Goal: Transaction & Acquisition: Purchase product/service

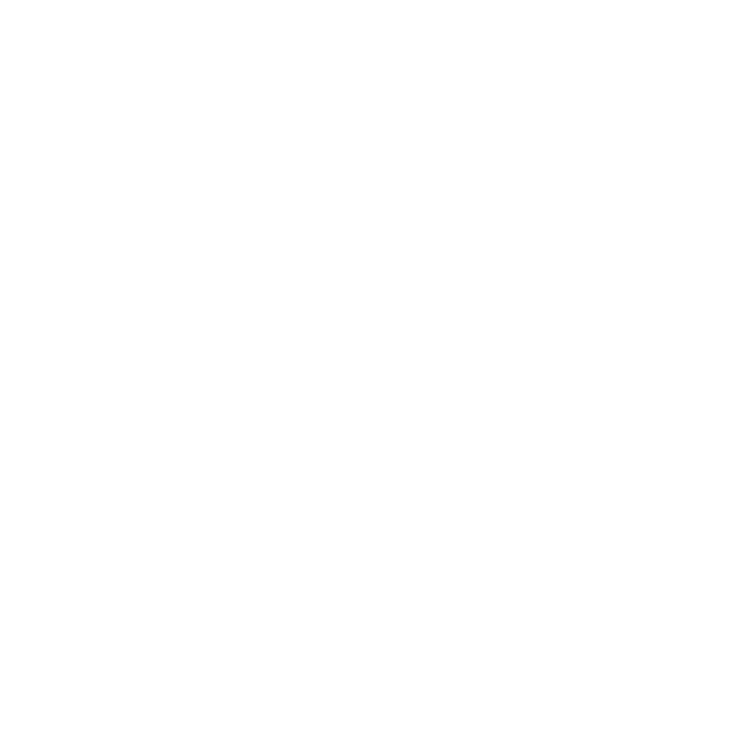
select select "******"
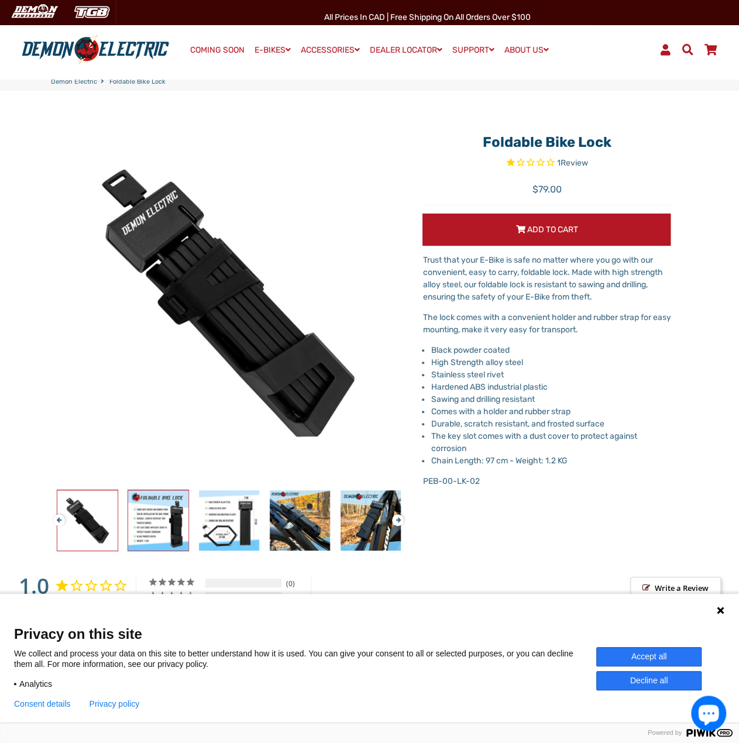
click at [150, 511] on img at bounding box center [158, 520] width 60 height 60
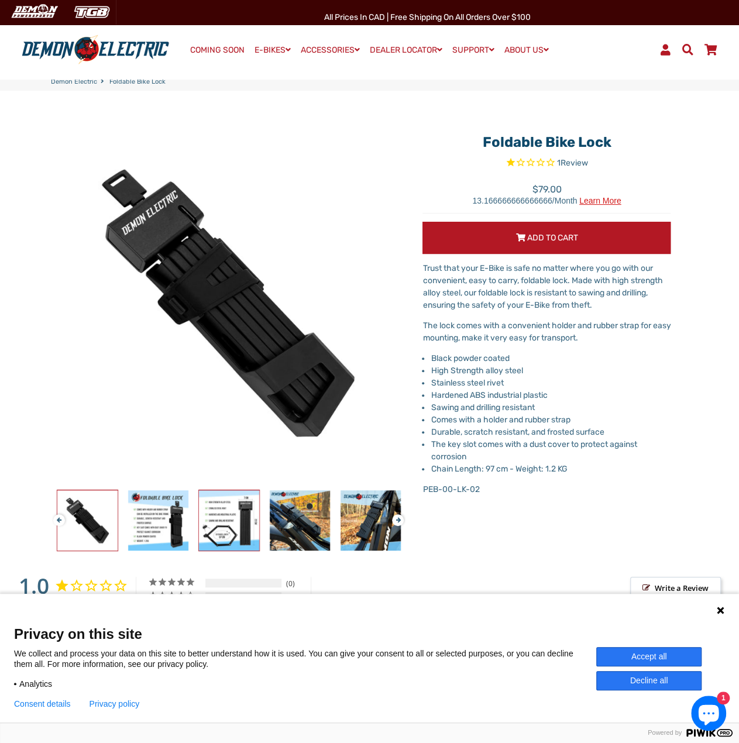
click at [221, 504] on img at bounding box center [229, 520] width 60 height 60
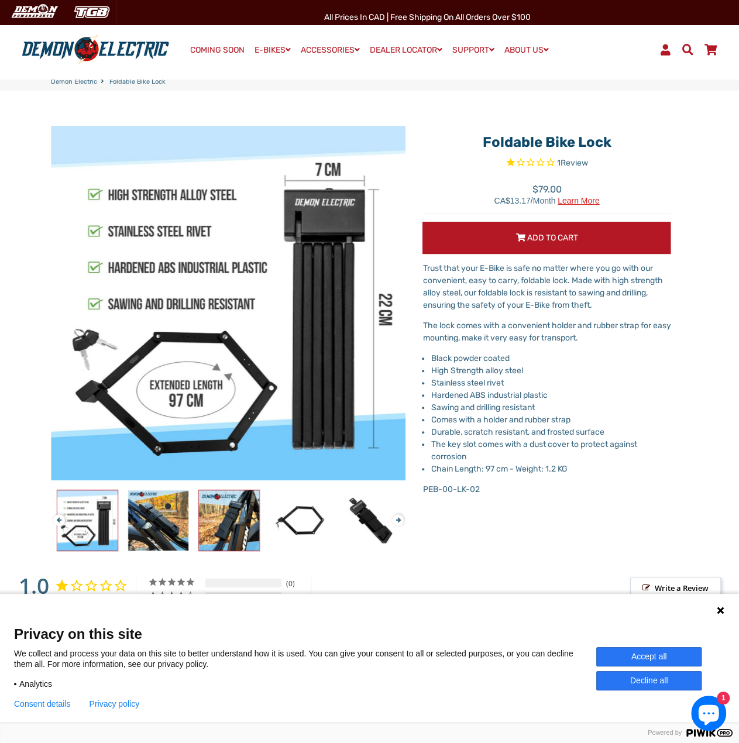
click at [231, 512] on img at bounding box center [229, 520] width 60 height 60
click at [288, 515] on img at bounding box center [300, 520] width 60 height 60
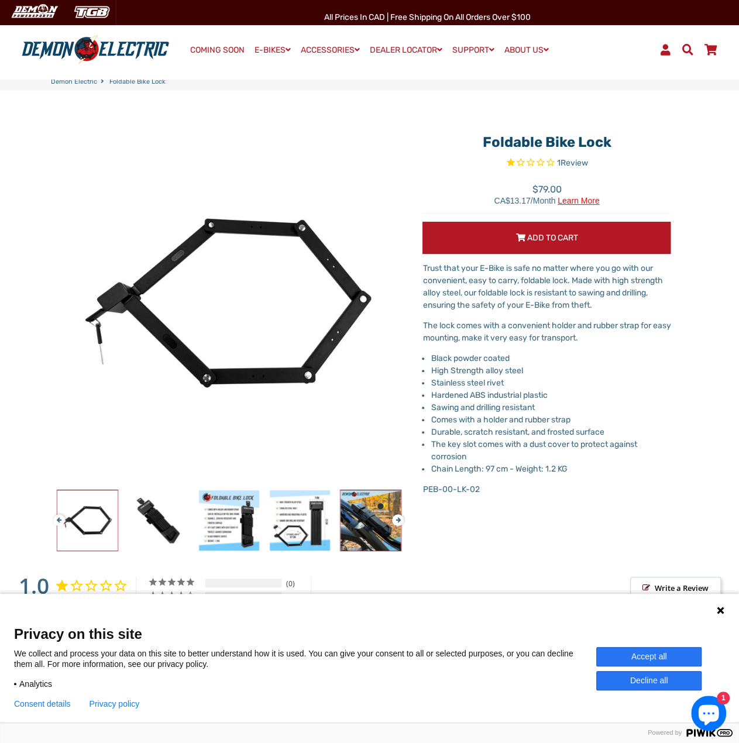
click at [345, 515] on img at bounding box center [371, 520] width 60 height 60
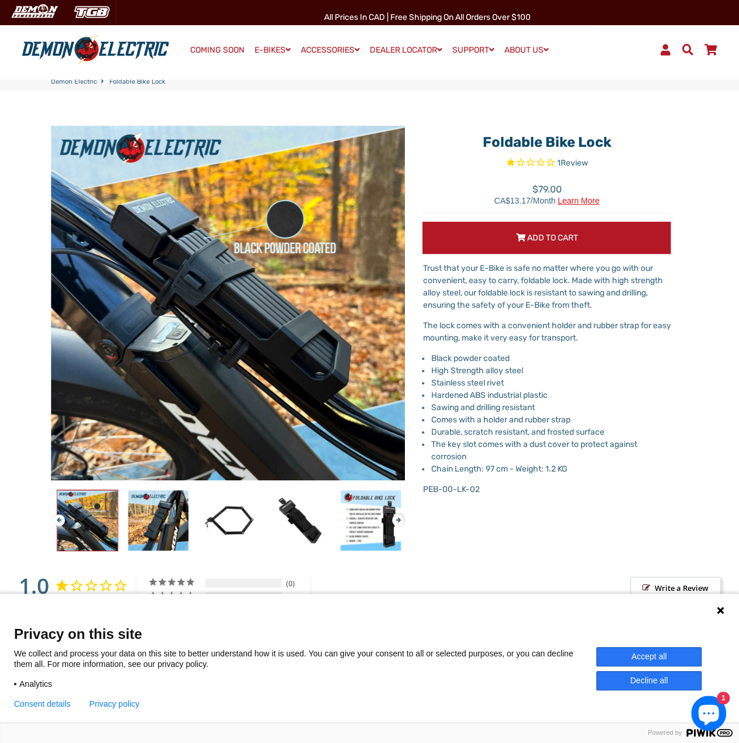
click at [397, 517] on button "Next" at bounding box center [395, 514] width 7 height 13
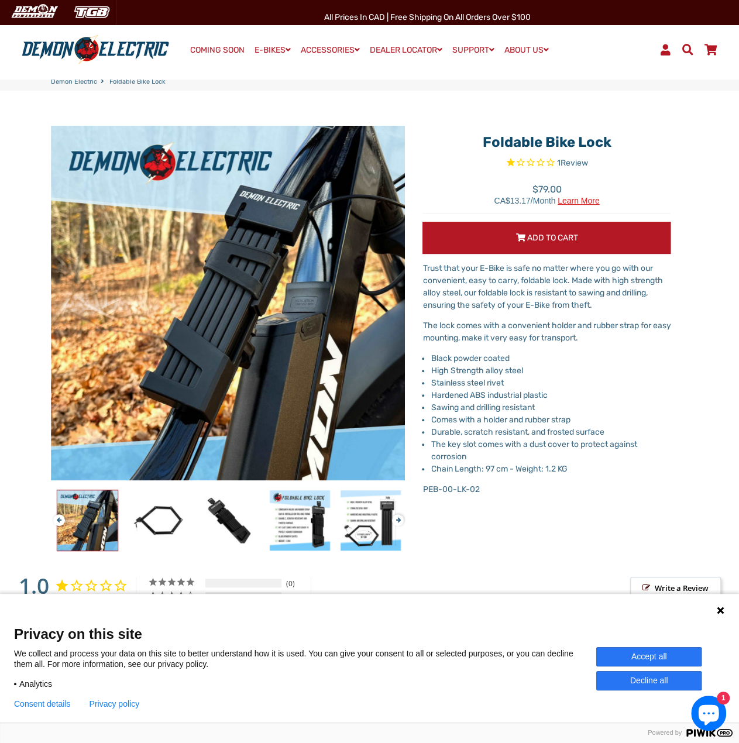
click at [393, 520] on button "Next" at bounding box center [395, 514] width 7 height 13
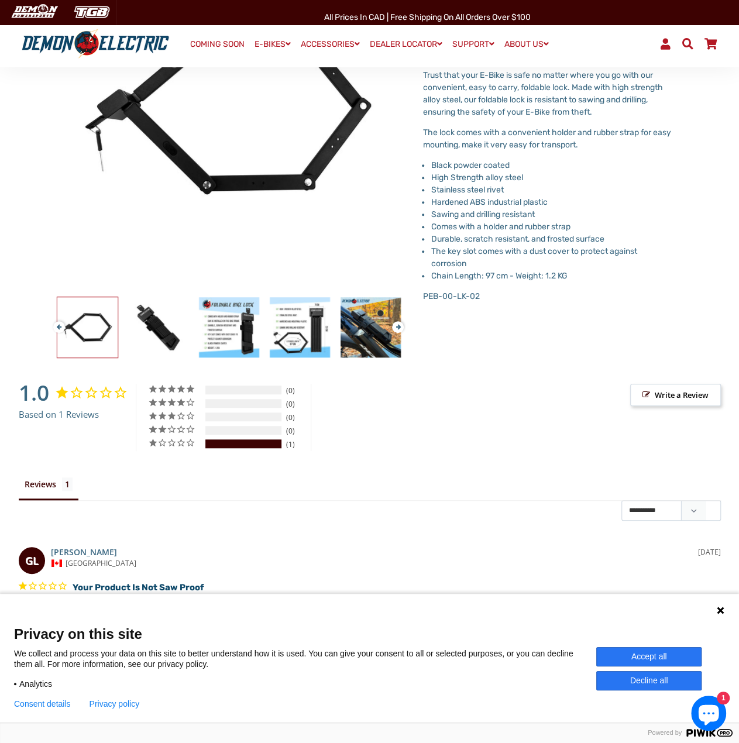
scroll to position [293, 0]
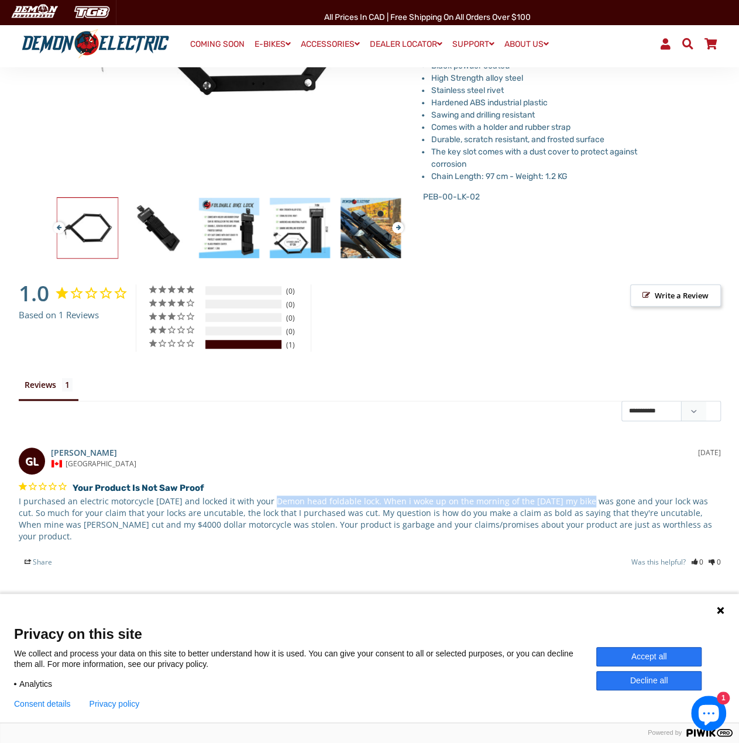
drag, startPoint x: 265, startPoint y: 498, endPoint x: 574, endPoint y: 496, distance: 308.9
click at [574, 496] on p "I purchased an electric motorcycle 4 days ago and locked it with your Demon hea…" at bounding box center [370, 519] width 702 height 47
click at [501, 562] on div "Customer Reviews 1.0 Based on 1 Reviews 5 ★ 0% 0 4 ★ 0% 0 3 ★ 0% 0 2 ★" at bounding box center [370, 434] width 702 height 301
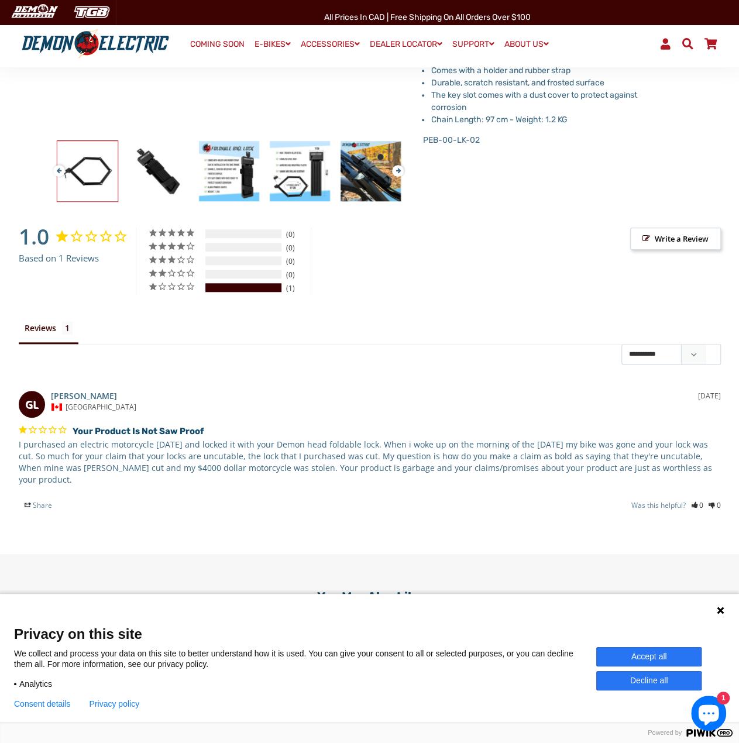
scroll to position [351, 0]
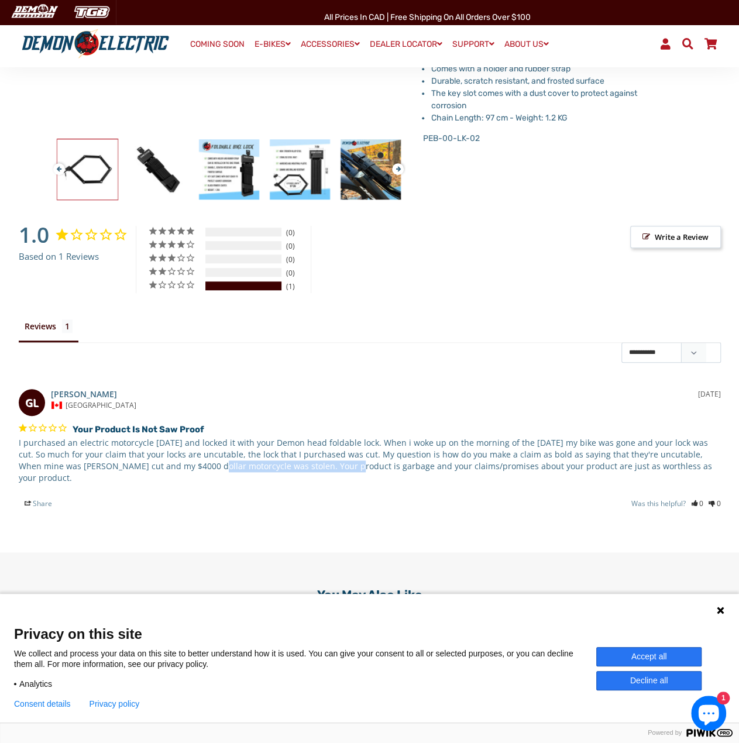
drag, startPoint x: 147, startPoint y: 466, endPoint x: 286, endPoint y: 467, distance: 138.1
click at [286, 467] on p "I purchased an electric motorcycle 4 days ago and locked it with your Demon hea…" at bounding box center [370, 460] width 702 height 47
click at [559, 497] on div "Customer Reviews 1.0 Based on 1 Reviews 5 ★ 0% 0 4 ★ 0% 0 3 ★ 0% 0 2 ★" at bounding box center [370, 376] width 702 height 301
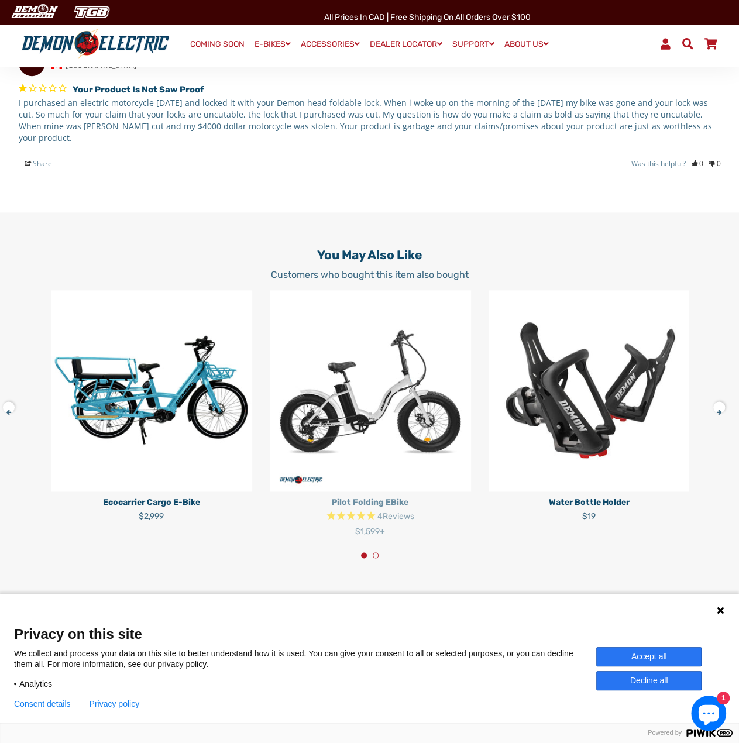
scroll to position [702, 0]
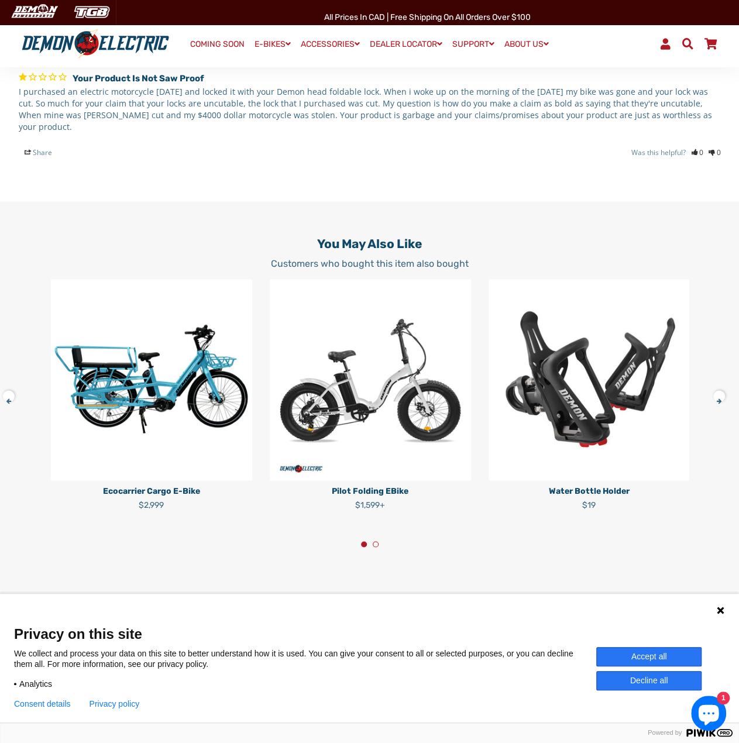
click at [9, 390] on button at bounding box center [12, 394] width 20 height 20
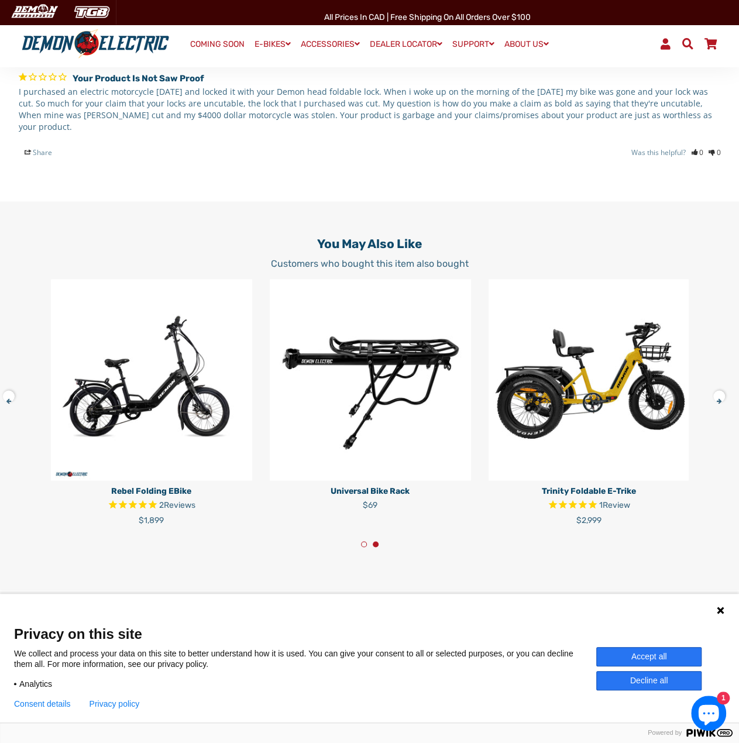
click at [8, 384] on button at bounding box center [12, 394] width 20 height 20
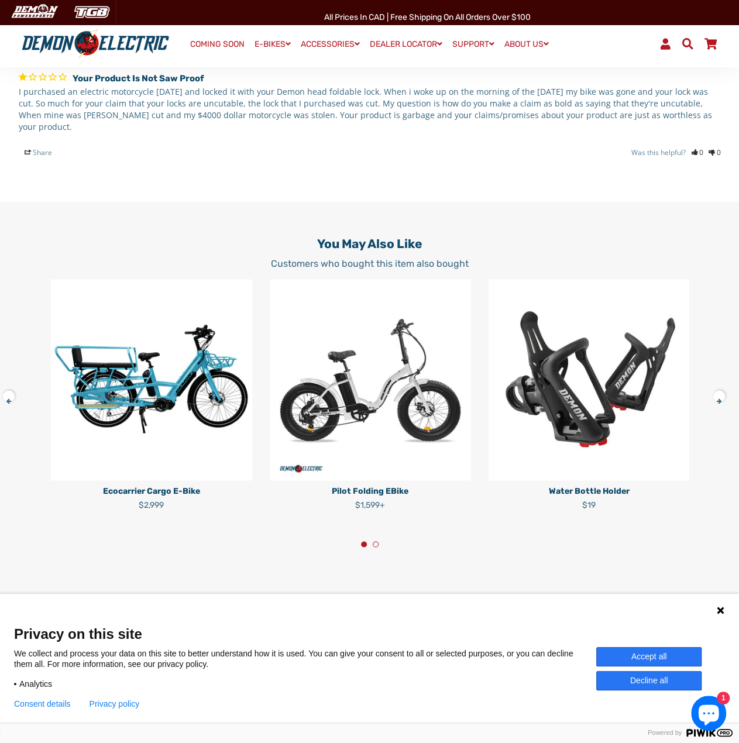
click at [719, 386] on button at bounding box center [723, 394] width 20 height 20
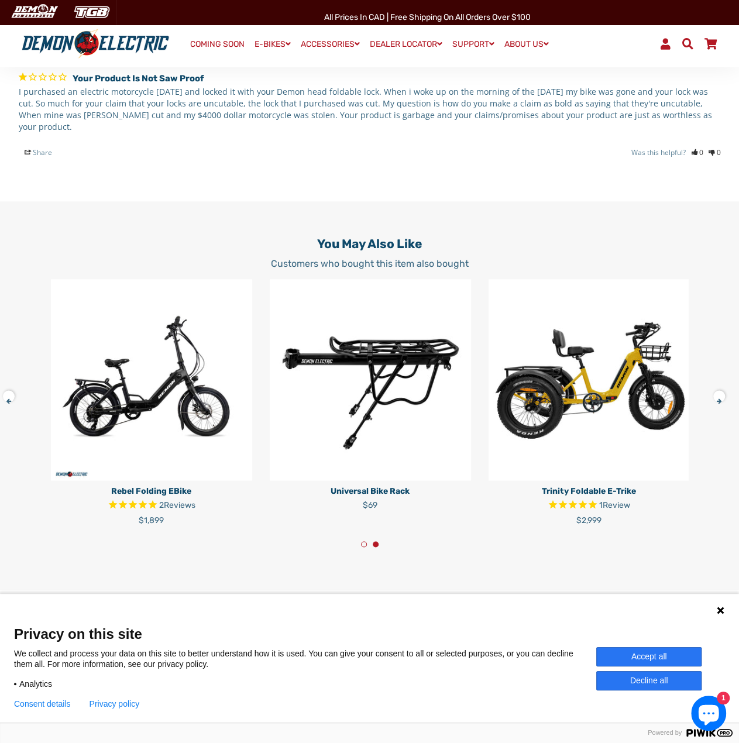
click at [583, 389] on img at bounding box center [589, 379] width 201 height 201
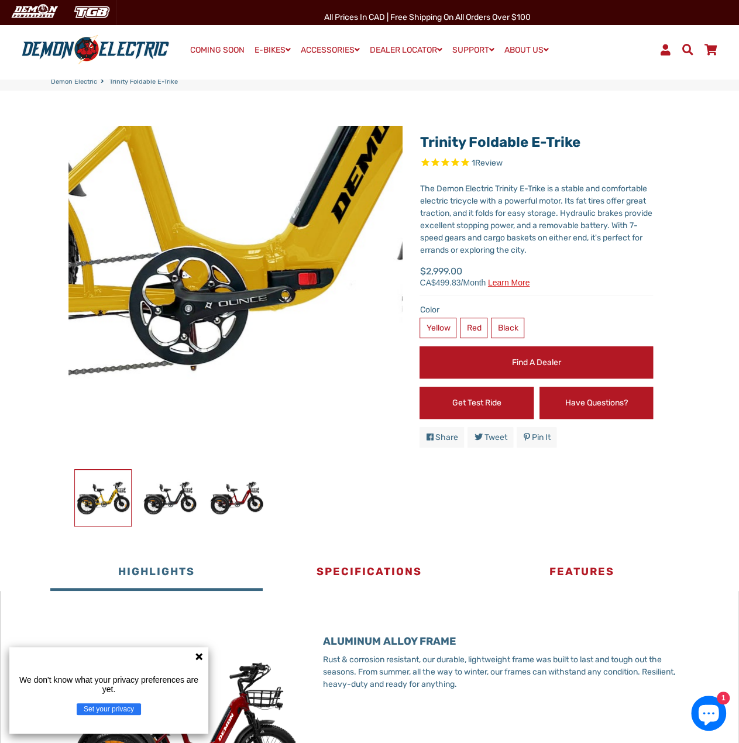
select select "******"
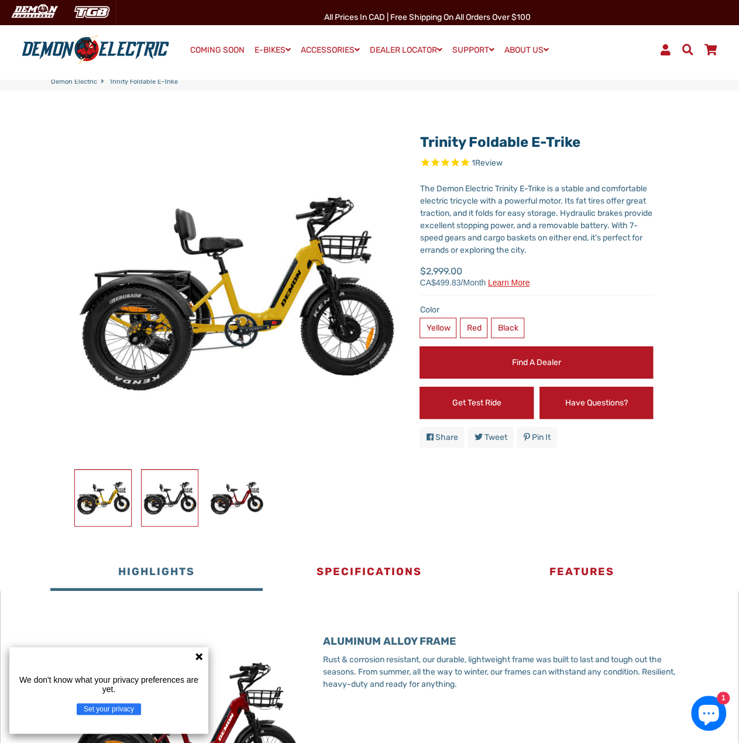
click at [161, 497] on img at bounding box center [170, 498] width 56 height 56
click at [99, 490] on img at bounding box center [103, 498] width 56 height 56
click at [487, 374] on link "Find a Dealer" at bounding box center [536, 362] width 233 height 32
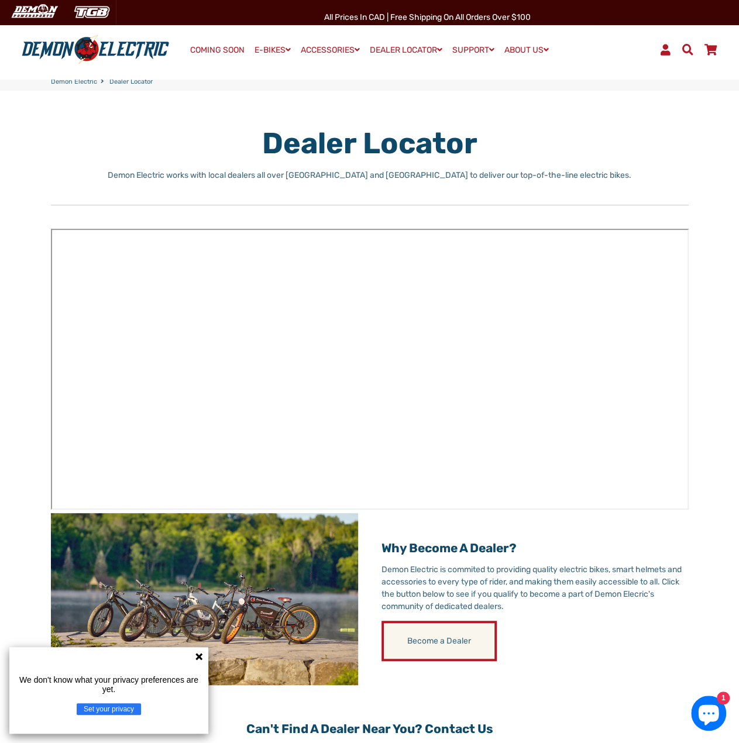
scroll to position [59, 0]
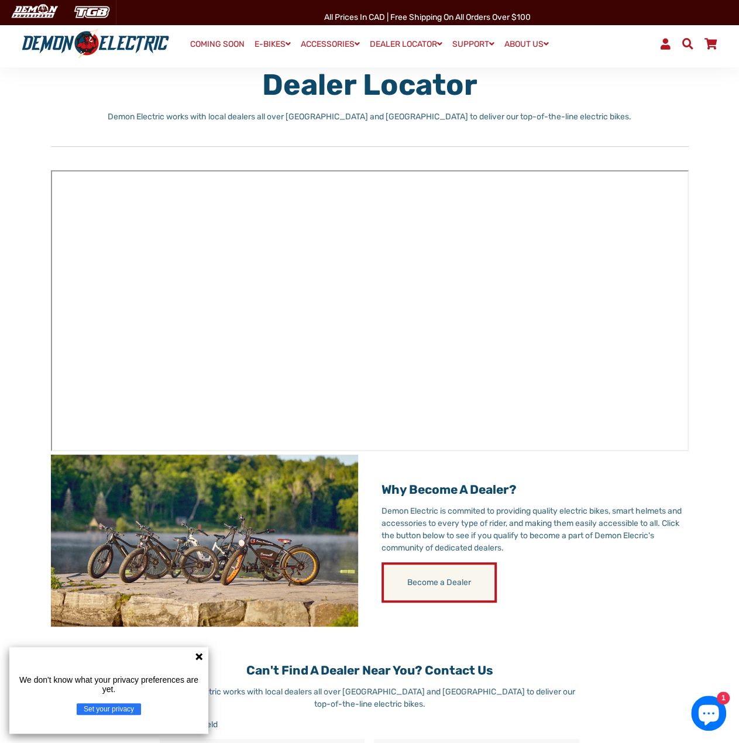
click at [647, 564] on div "Become a Dealer" at bounding box center [534, 582] width 307 height 40
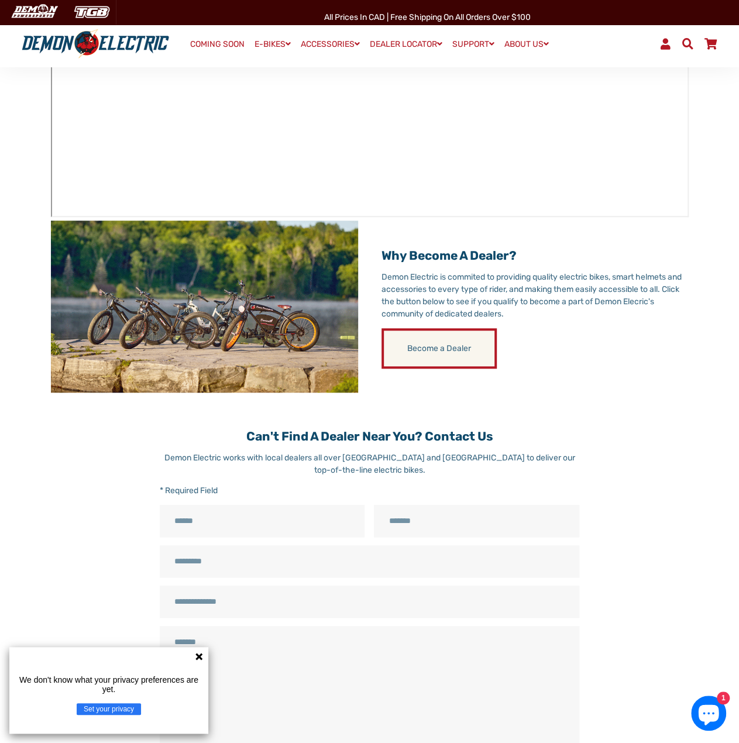
scroll to position [0, 0]
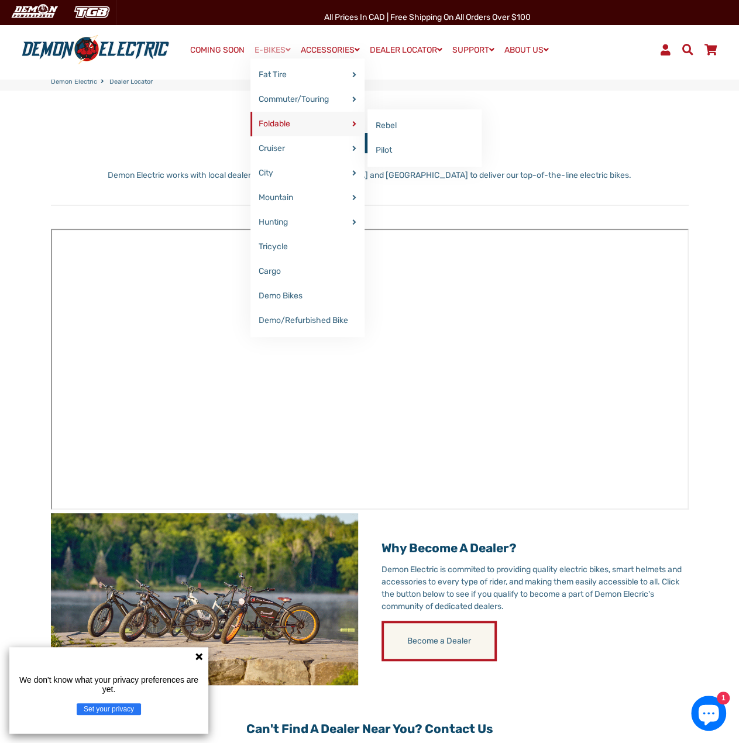
click at [318, 123] on link "Foldable" at bounding box center [307, 124] width 114 height 25
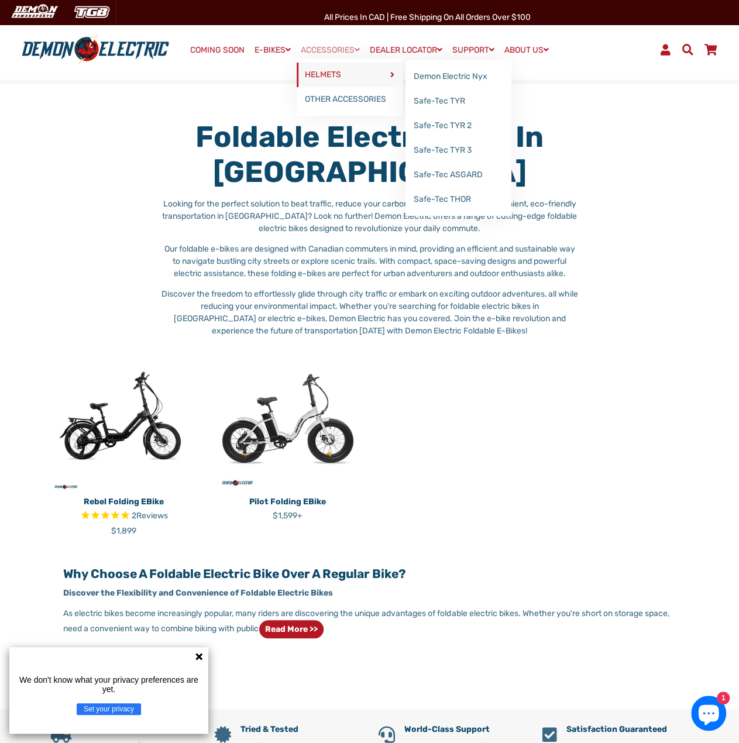
click at [317, 74] on link "HELMETS" at bounding box center [350, 75] width 106 height 25
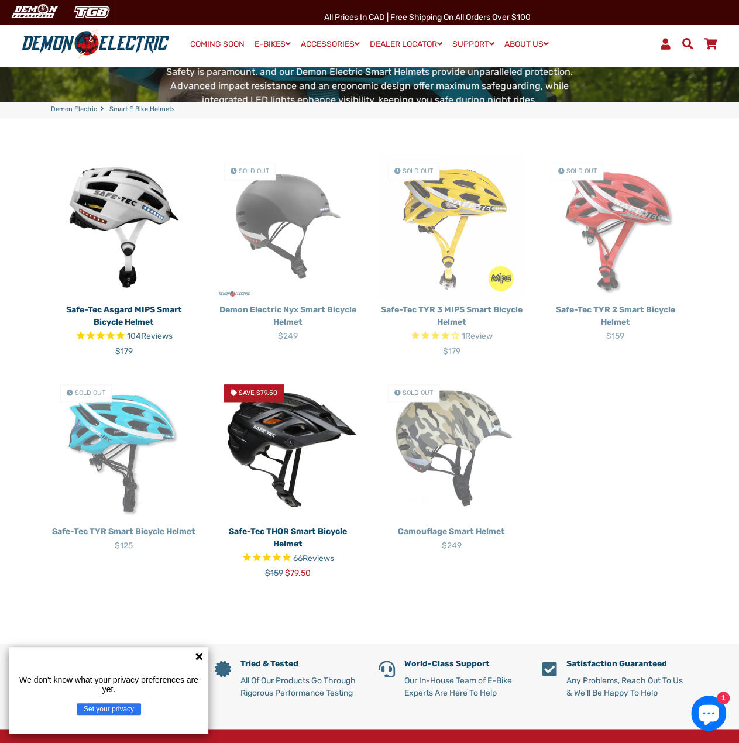
scroll to position [234, 0]
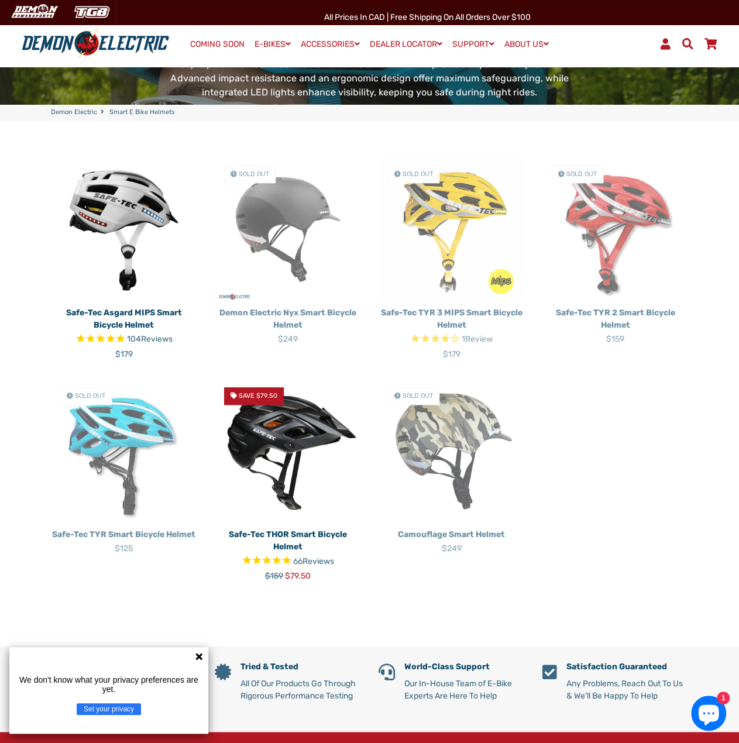
click at [290, 219] on img at bounding box center [288, 229] width 146 height 146
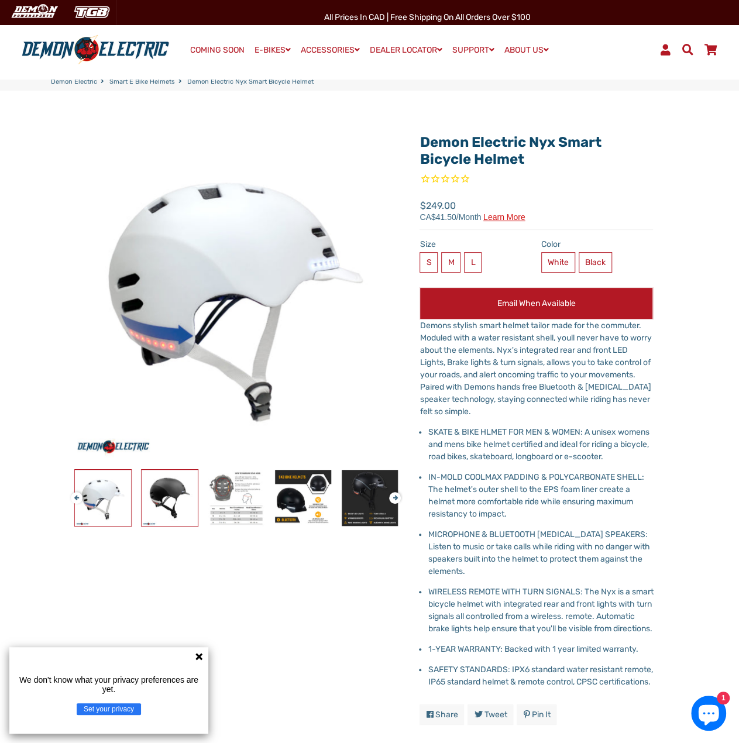
click at [167, 500] on img at bounding box center [170, 498] width 56 height 56
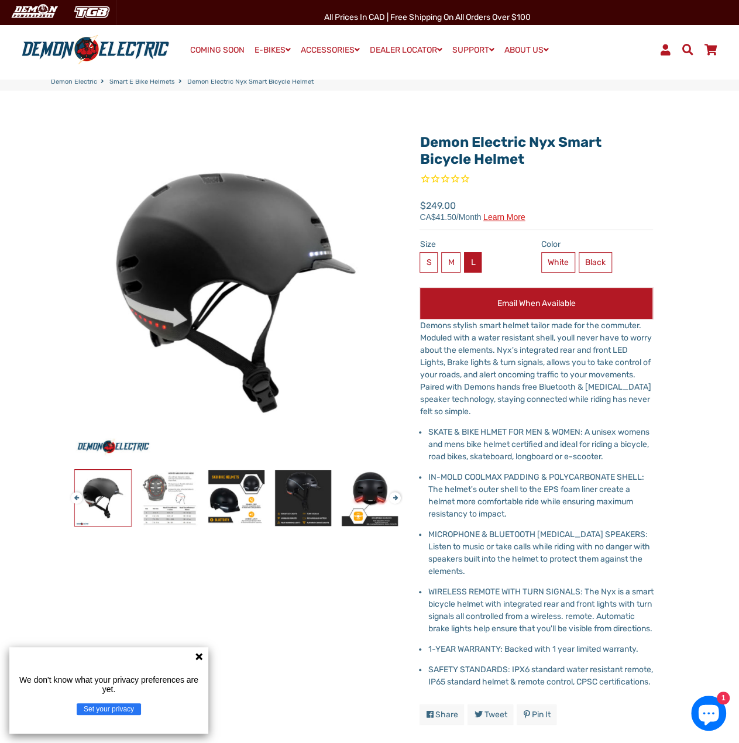
click at [473, 261] on label "L" at bounding box center [473, 262] width 18 height 20
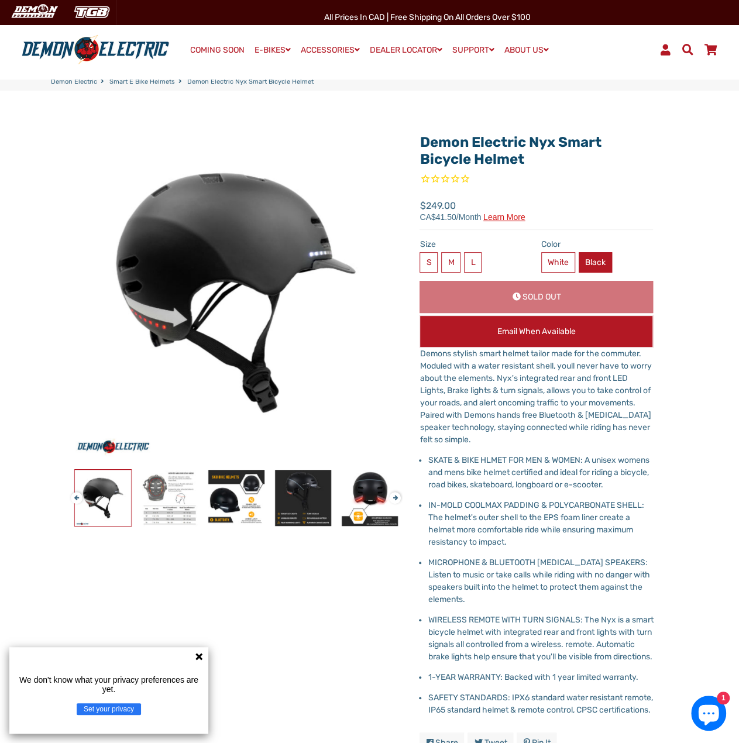
click at [596, 263] on label "Black" at bounding box center [595, 262] width 33 height 20
click at [380, 501] on img at bounding box center [370, 498] width 56 height 56
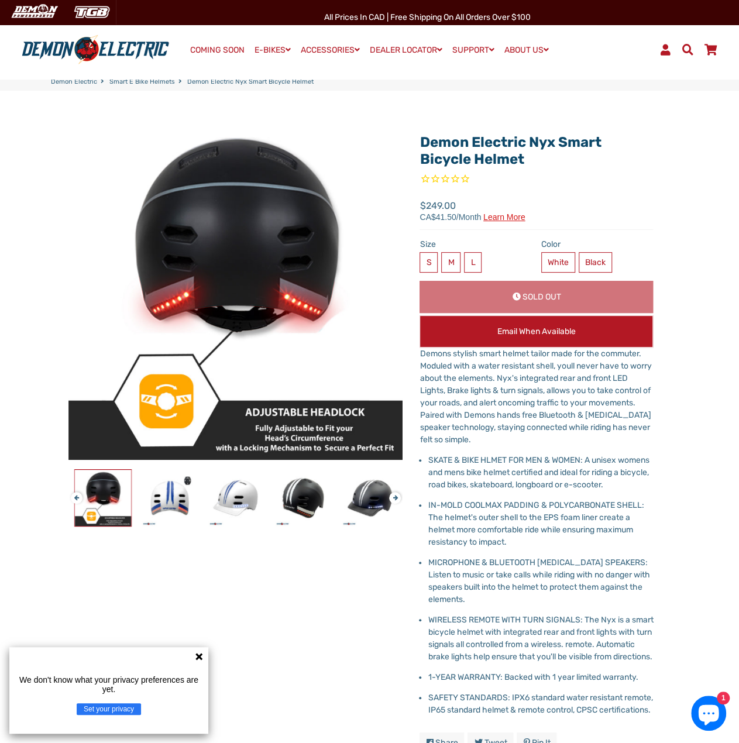
click at [396, 497] on button "Next" at bounding box center [392, 492] width 7 height 13
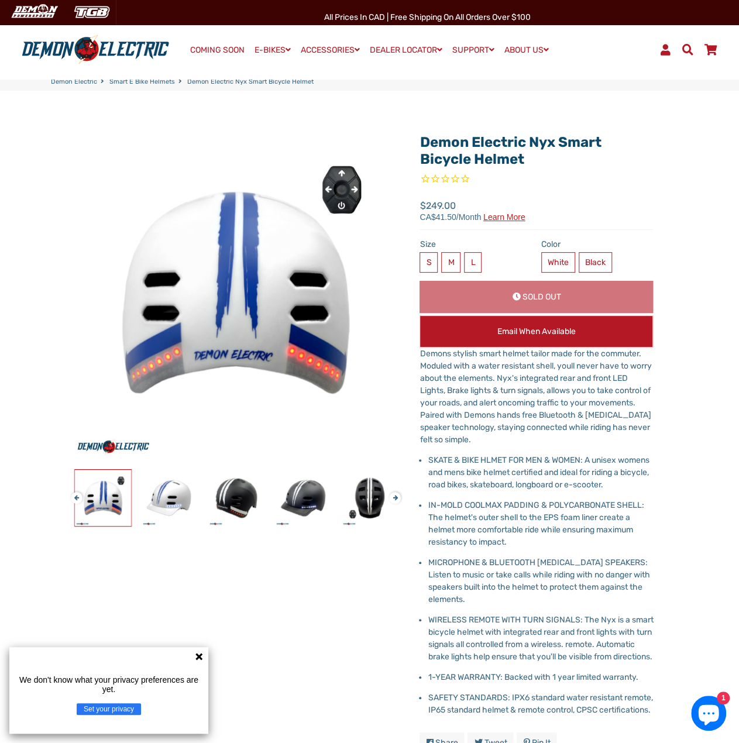
click at [396, 497] on button "Next" at bounding box center [392, 492] width 7 height 13
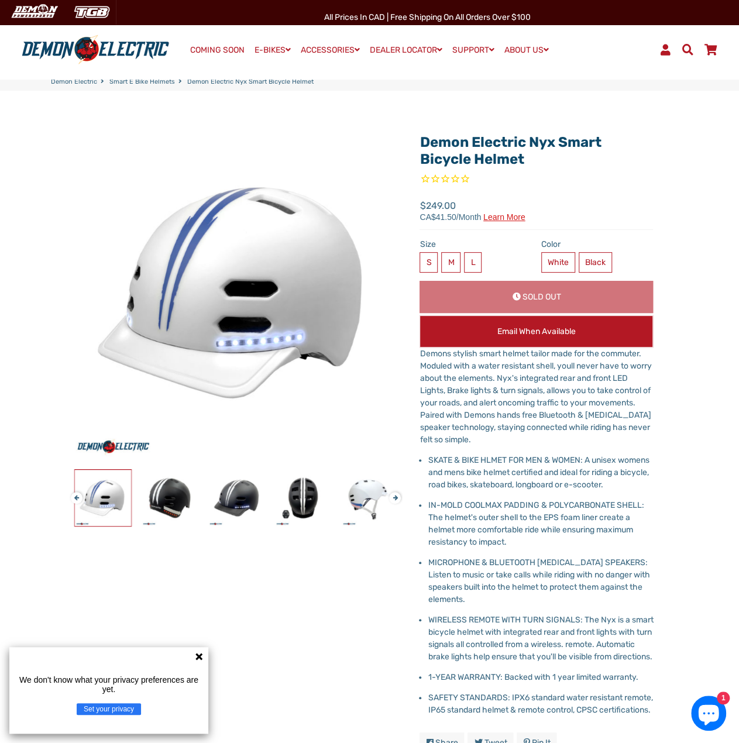
click at [396, 497] on button "Next" at bounding box center [392, 492] width 7 height 13
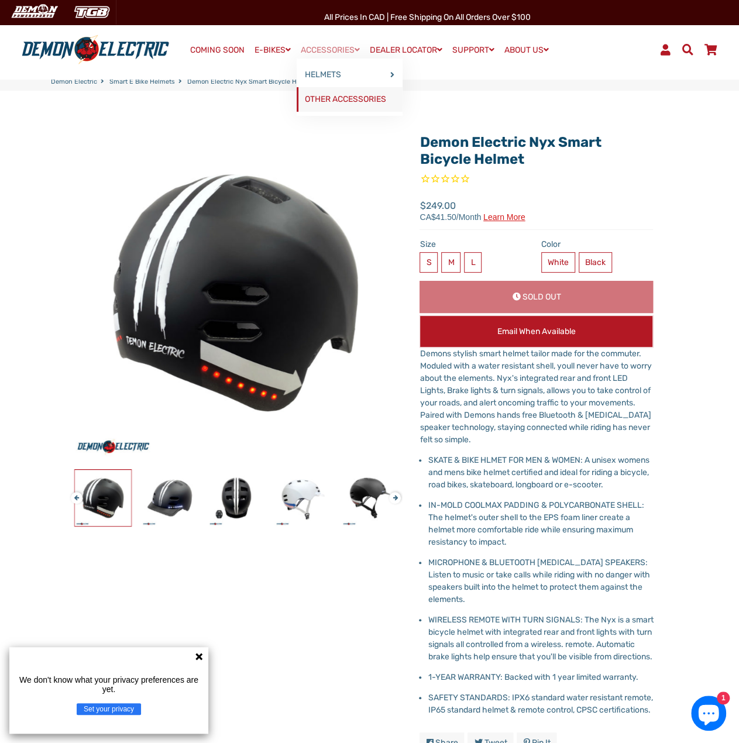
click at [331, 93] on link "OTHER ACCESSORIES" at bounding box center [350, 99] width 106 height 25
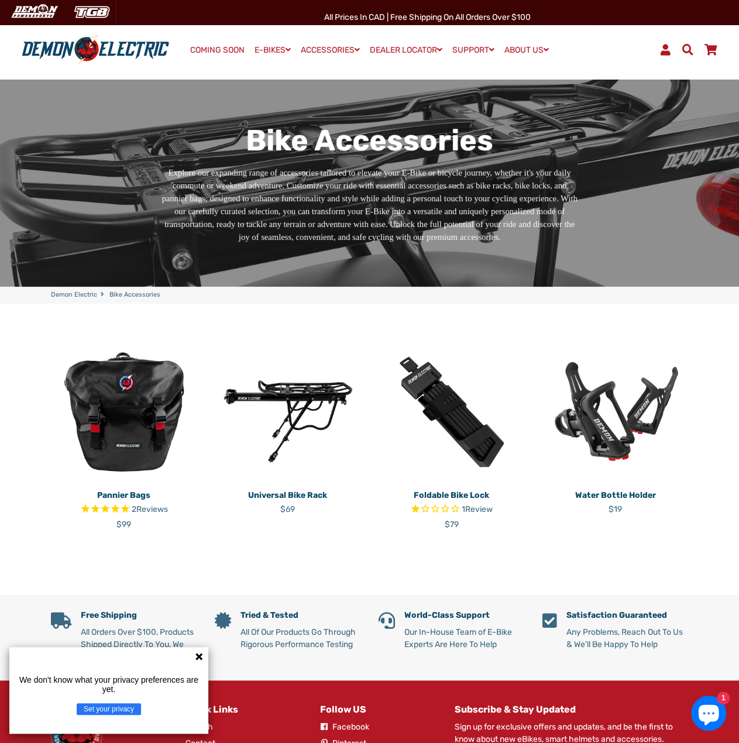
click at [282, 390] on img at bounding box center [288, 412] width 146 height 146
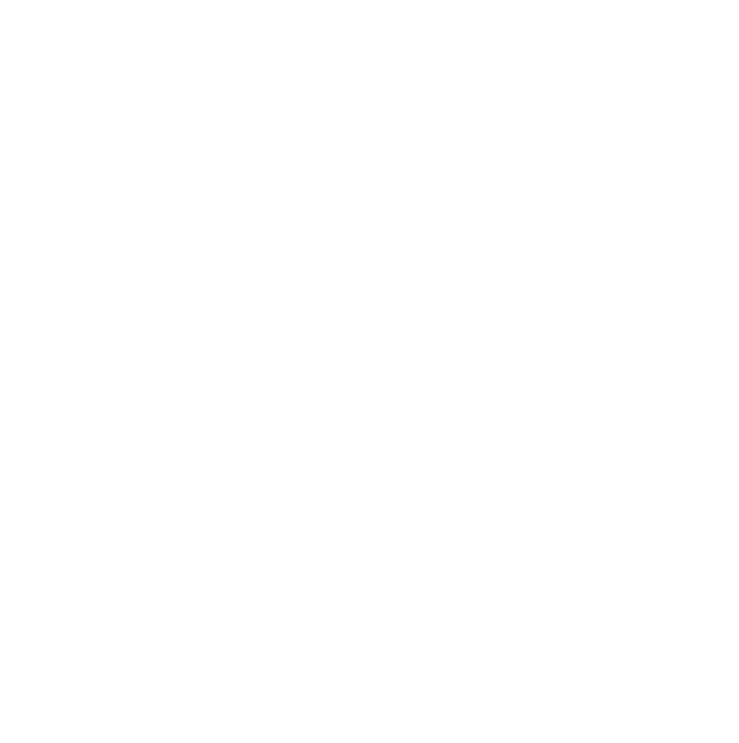
select select "******"
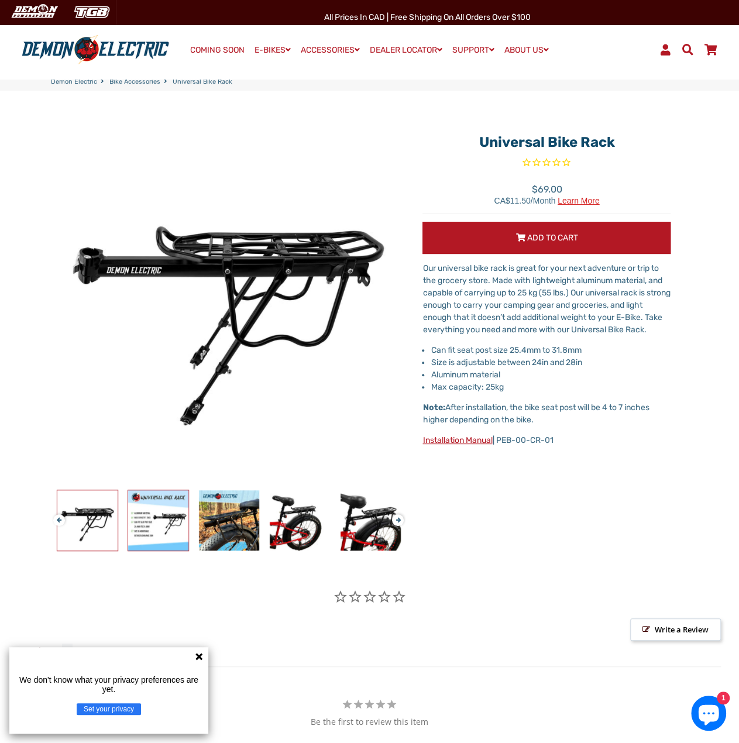
click at [170, 510] on img at bounding box center [158, 520] width 60 height 60
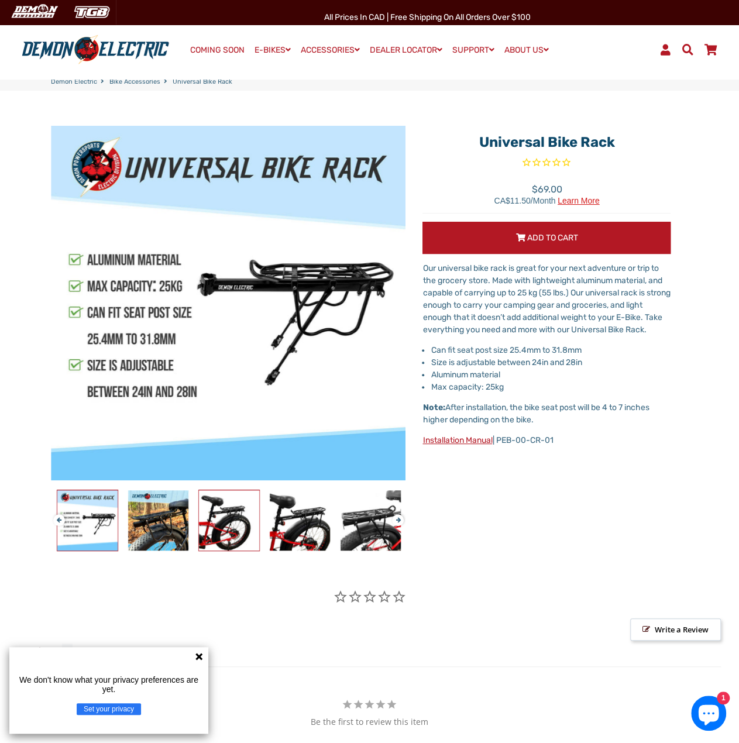
click at [218, 531] on img at bounding box center [229, 520] width 60 height 60
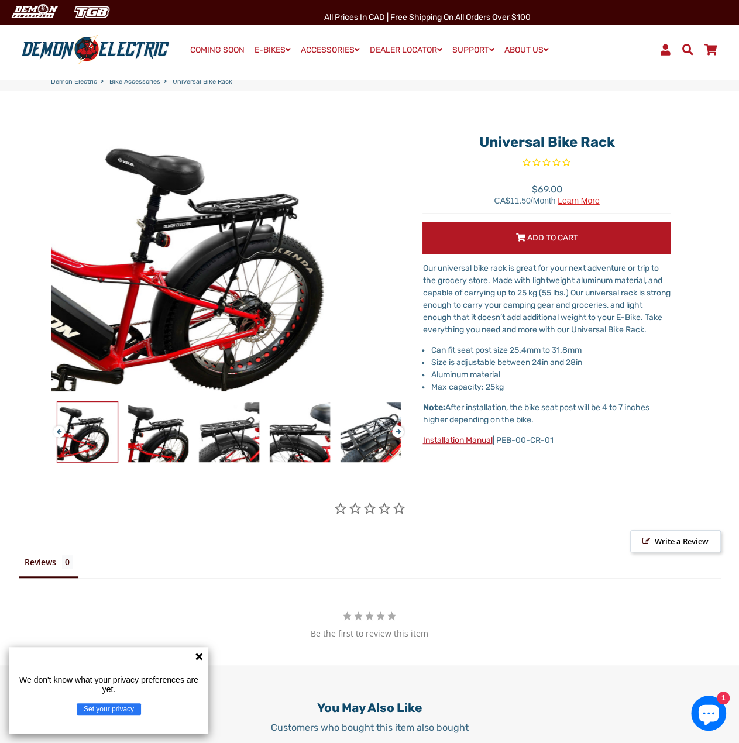
drag, startPoint x: 481, startPoint y: 140, endPoint x: 640, endPoint y: 143, distance: 159.2
click at [640, 143] on h1 "Universal Bike Rack" at bounding box center [546, 142] width 248 height 17
click at [207, 50] on link "COMING SOON" at bounding box center [217, 50] width 63 height 16
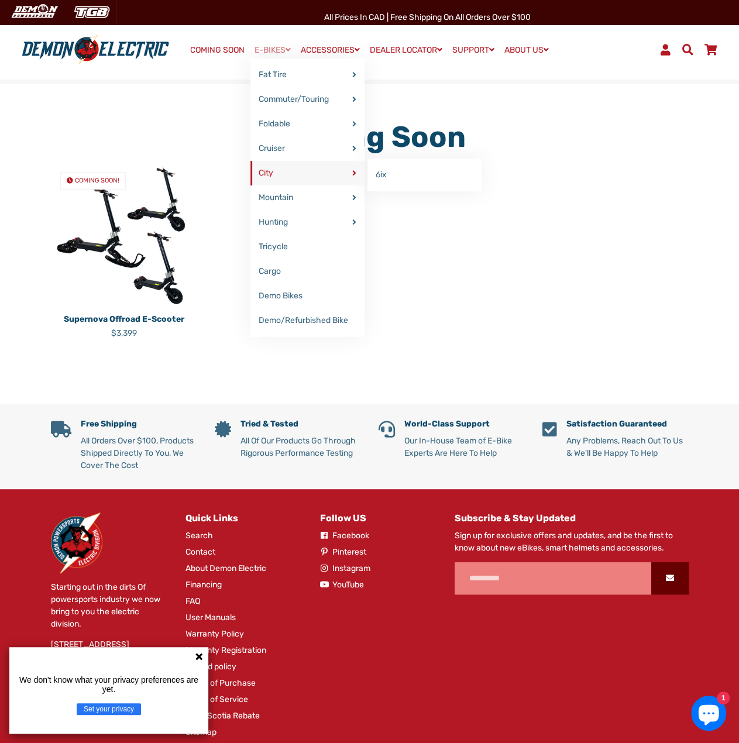
click at [278, 175] on link "City" at bounding box center [307, 173] width 114 height 25
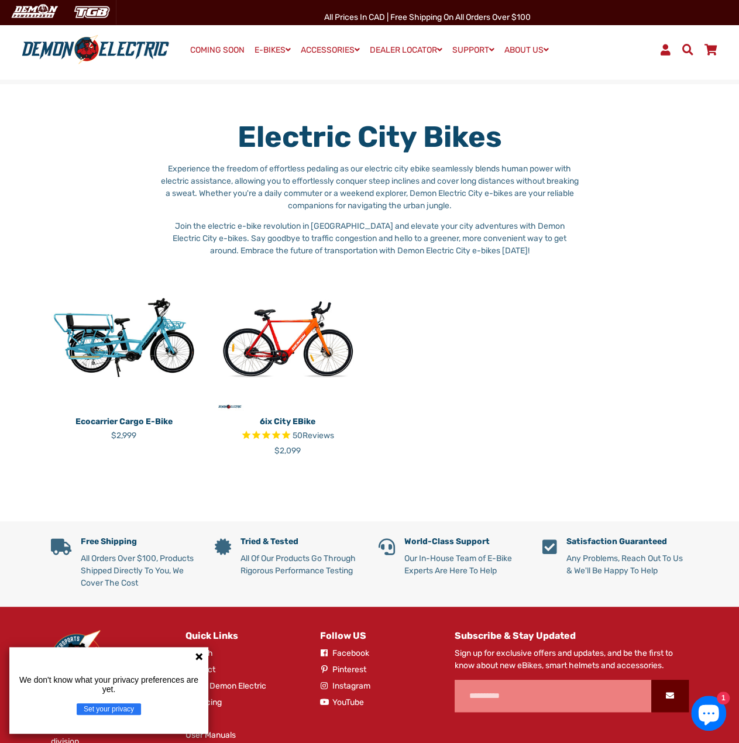
click at [99, 339] on img at bounding box center [124, 338] width 146 height 146
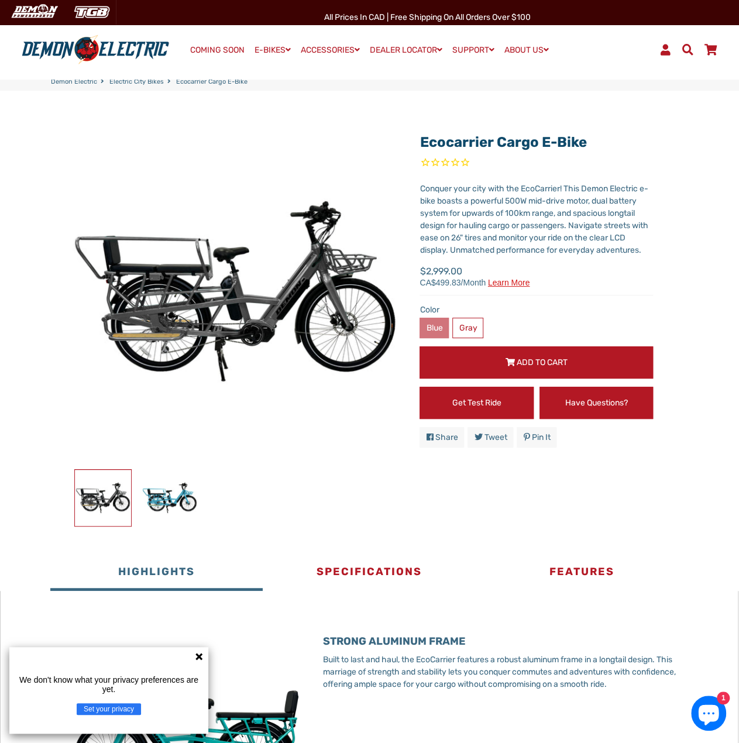
click at [430, 328] on label "Blue" at bounding box center [434, 328] width 29 height 20
click at [181, 499] on img at bounding box center [170, 498] width 56 height 56
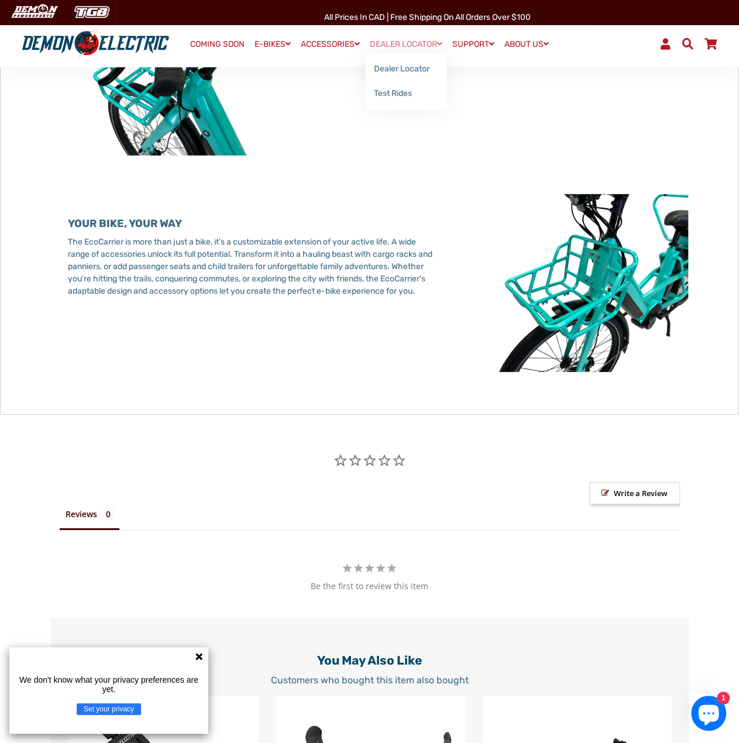
scroll to position [1463, 0]
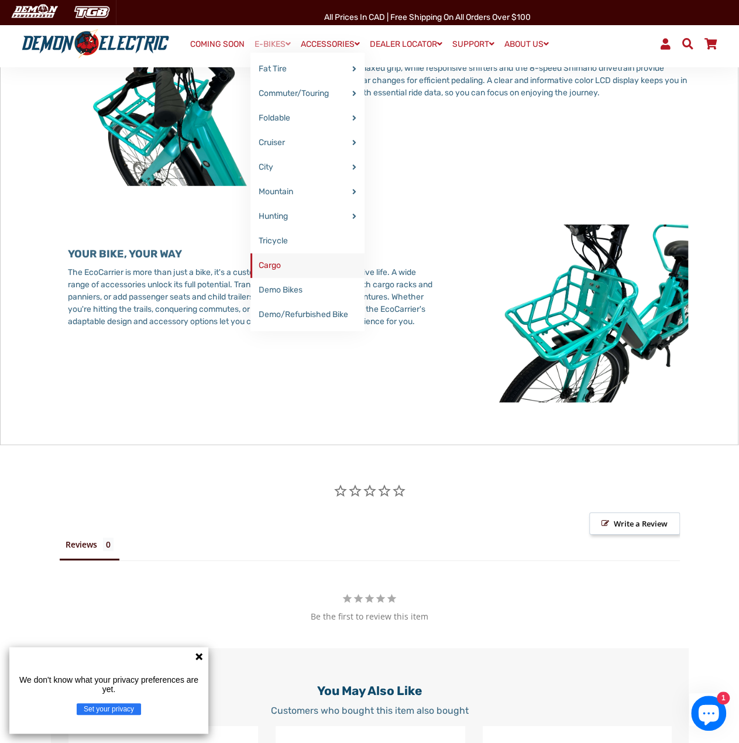
click at [263, 266] on link "Cargo" at bounding box center [307, 265] width 114 height 25
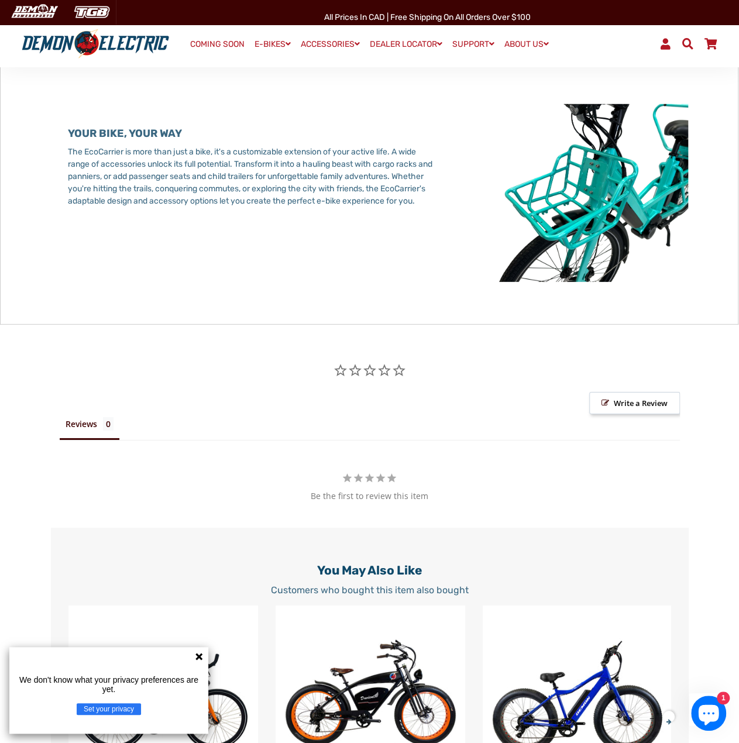
scroll to position [1580, 0]
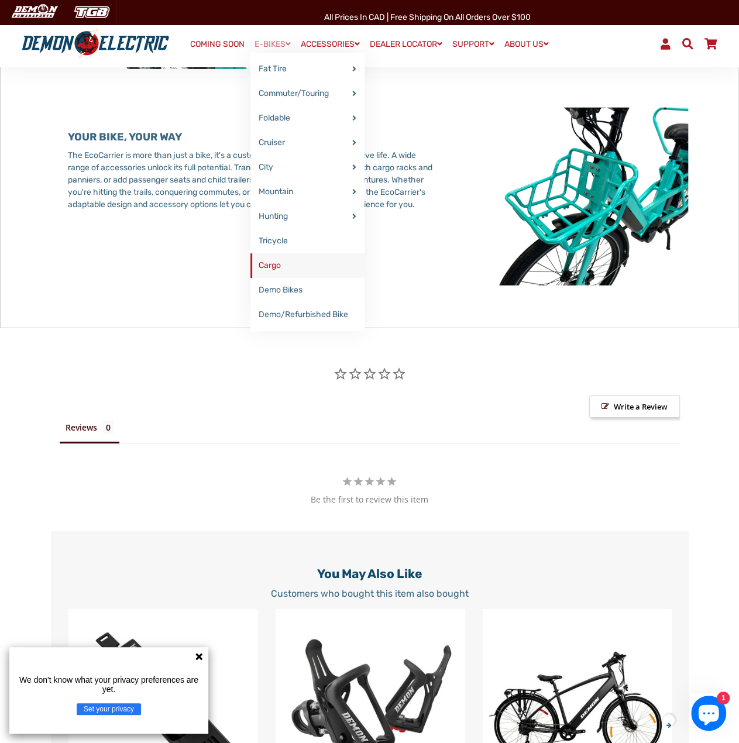
click at [264, 260] on link "Cargo" at bounding box center [307, 265] width 114 height 25
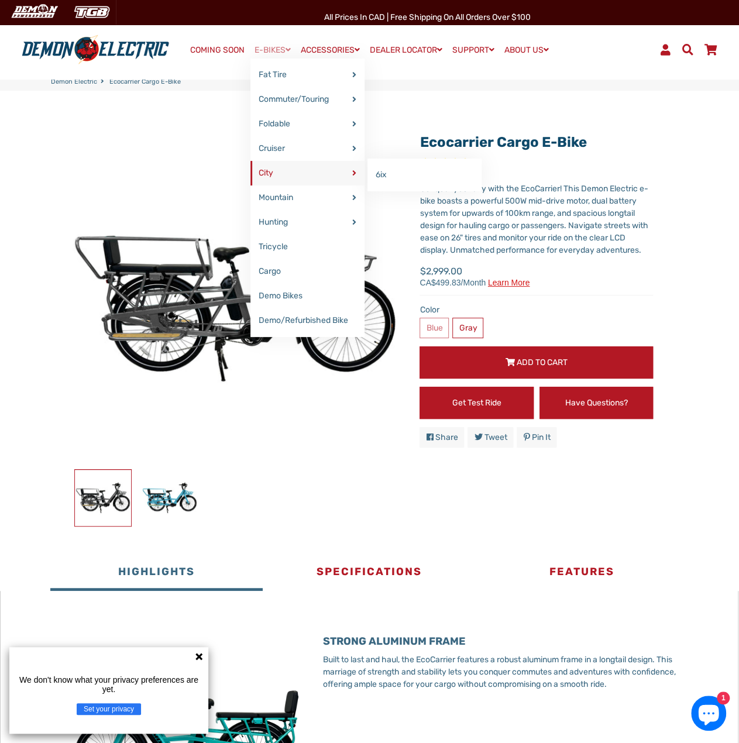
click at [266, 172] on link "City" at bounding box center [307, 173] width 114 height 25
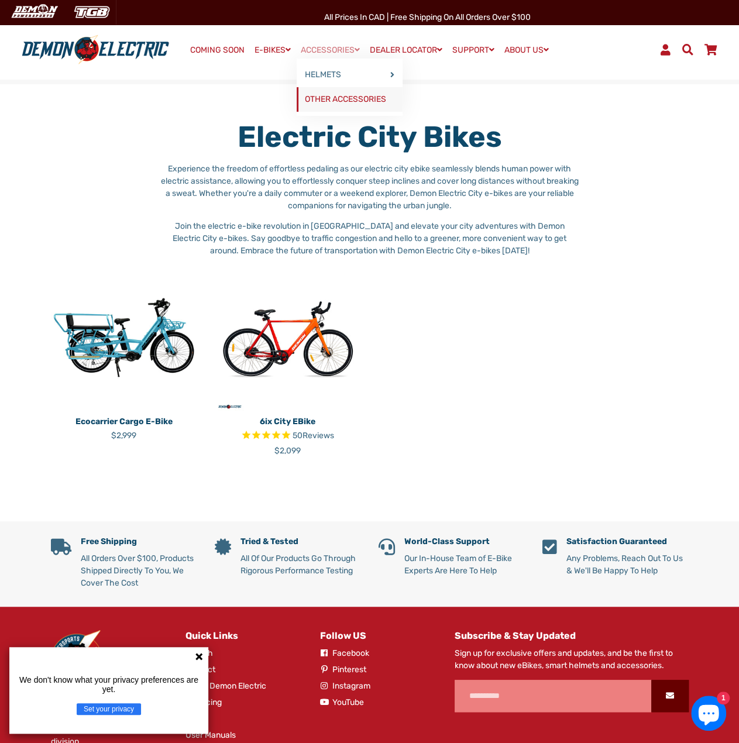
click at [349, 95] on link "OTHER ACCESSORIES" at bounding box center [350, 99] width 106 height 25
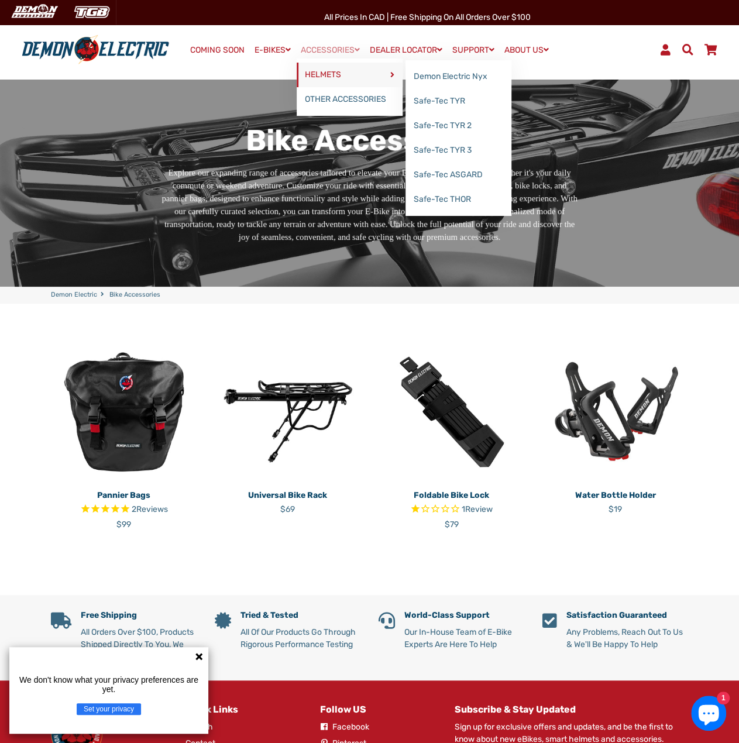
click at [339, 71] on link "HELMETS" at bounding box center [350, 75] width 106 height 25
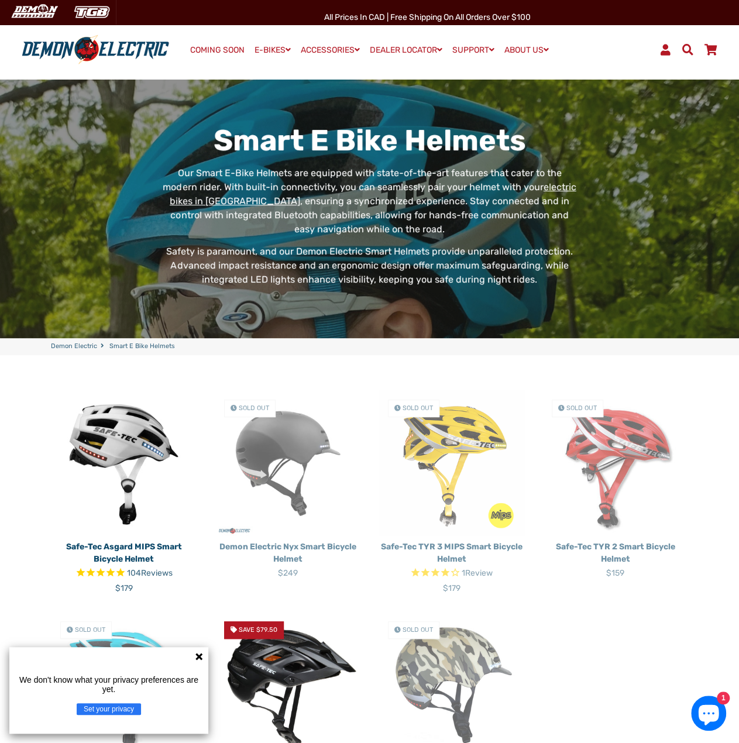
click at [300, 546] on p "Demon Electric Nyx Smart Bicycle Helmet" at bounding box center [288, 553] width 146 height 25
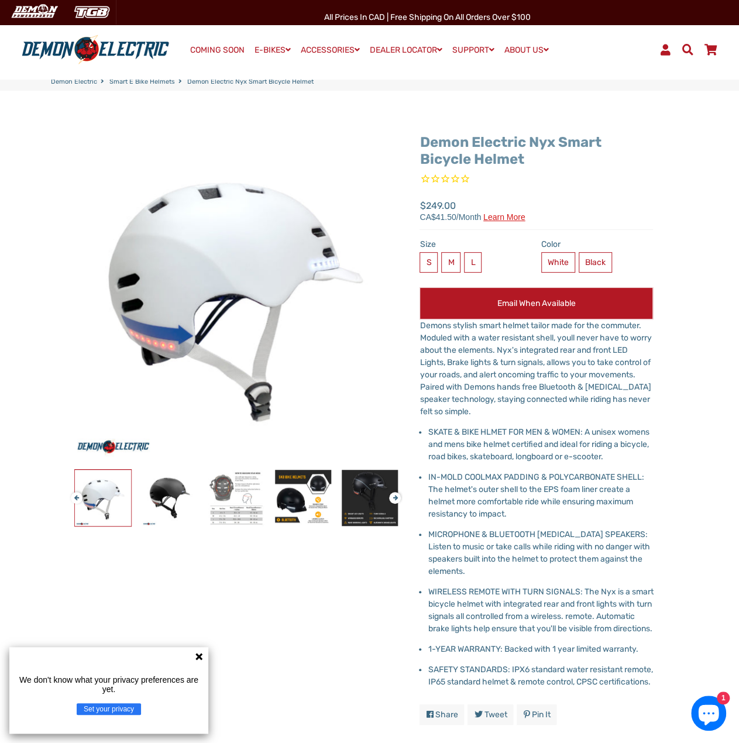
drag, startPoint x: 419, startPoint y: 161, endPoint x: 523, endPoint y: 166, distance: 104.2
click at [523, 166] on div "Demon Electric Nyx Smart Bicycle Helmet Regular price Sale price $249.00 Size S…" at bounding box center [527, 430] width 251 height 609
